Goal: Register for event/course

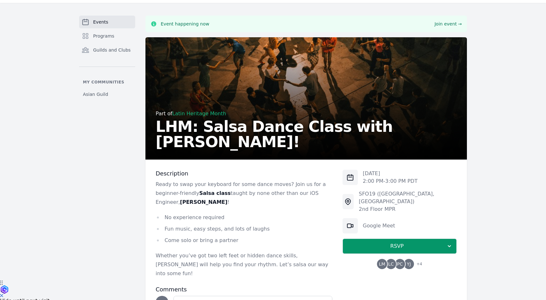
scroll to position [19, 0]
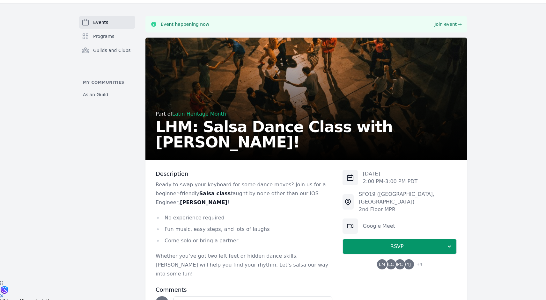
click at [116, 21] on link "Events" at bounding box center [107, 22] width 56 height 13
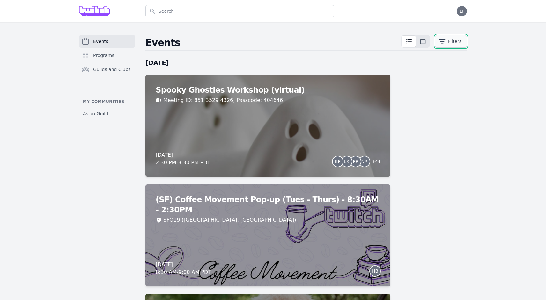
click at [442, 42] on icon "button" at bounding box center [442, 41] width 6 height 6
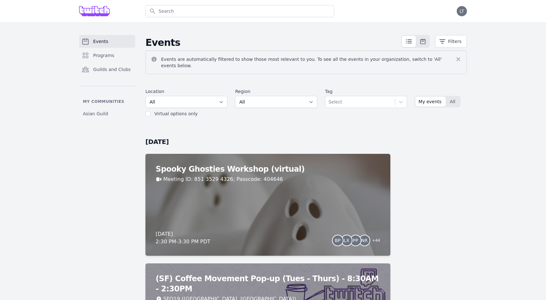
click at [179, 97] on select "All SEA81 Oscar ([GEOGRAPHIC_DATA], [GEOGRAPHIC_DATA]) LHR32 ([GEOGRAPHIC_DATA]…" at bounding box center [186, 102] width 82 height 12
select select "42"
click at [145, 96] on select "All SEA81 Oscar ([GEOGRAPHIC_DATA], [GEOGRAPHIC_DATA]) LHR32 ([GEOGRAPHIC_DATA]…" at bounding box center [186, 102] width 82 height 12
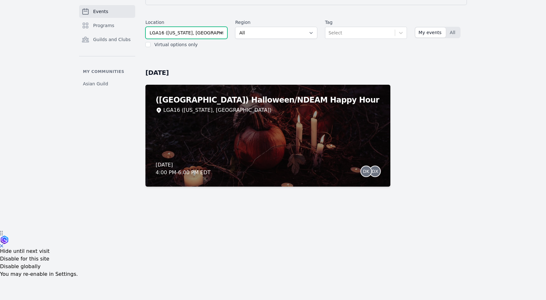
scroll to position [76, 0]
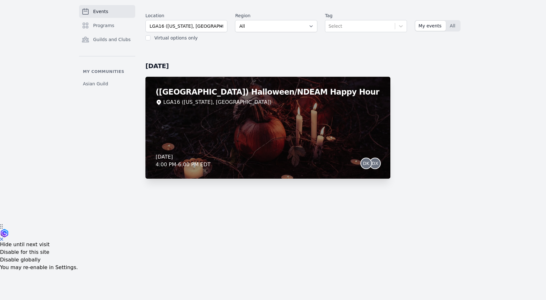
click at [166, 137] on div "([GEOGRAPHIC_DATA]) Halloween/NDEAM Happy Hour LGA16 ([US_STATE], [GEOGRAPHIC_D…" at bounding box center [267, 128] width 245 height 102
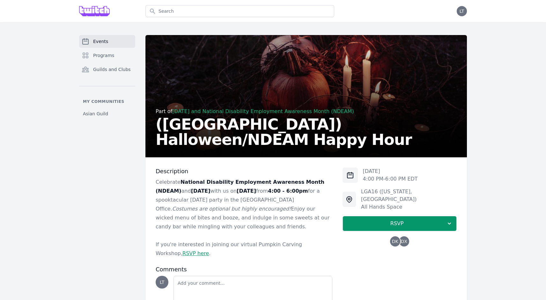
scroll to position [43, 0]
